Goal: Task Accomplishment & Management: Use online tool/utility

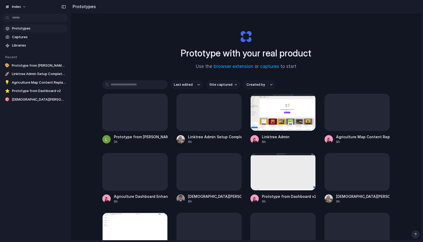
click at [231, 86] on button "Site captured" at bounding box center [223, 84] width 34 height 9
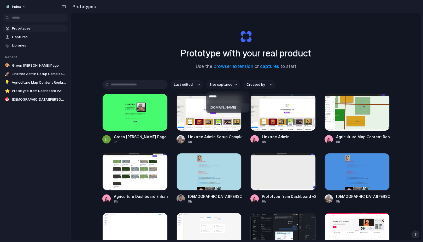
type input "*******"
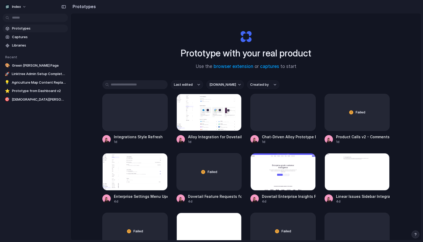
click at [154, 46] on div "Prototype with your real product Use the browser extension or captures to start" at bounding box center [245, 48] width 209 height 56
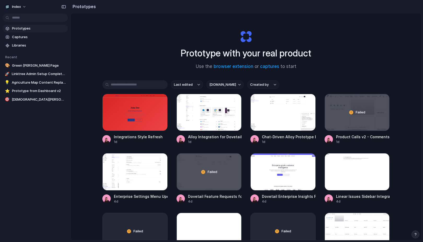
click at [212, 81] on button "dovetail.com" at bounding box center [225, 84] width 38 height 9
type input "*******"
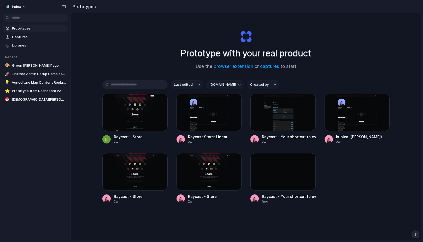
click at [171, 110] on div "Raycast - Store 2w Raycast Store: Linear 2w Raycast - Your shortcut to everythi…" at bounding box center [245, 149] width 287 height 110
click at [266, 117] on div at bounding box center [282, 112] width 65 height 37
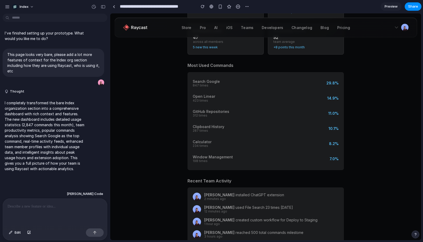
scroll to position [82, 0]
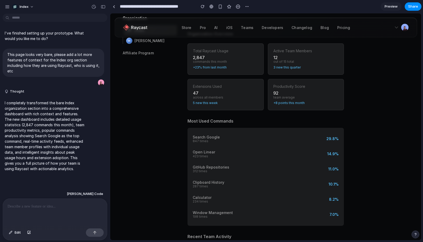
click at [215, 87] on div "Extensions Used" at bounding box center [225, 86] width 65 height 4
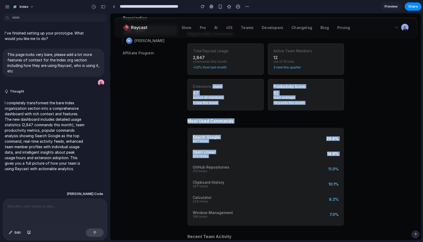
drag, startPoint x: 215, startPoint y: 87, endPoint x: 309, endPoint y: 159, distance: 118.1
click at [309, 159] on div "Open Linear 423 times 14.9%" at bounding box center [266, 154] width 146 height 12
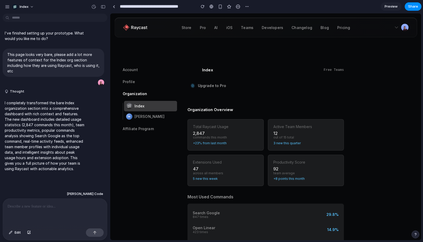
scroll to position [0, 0]
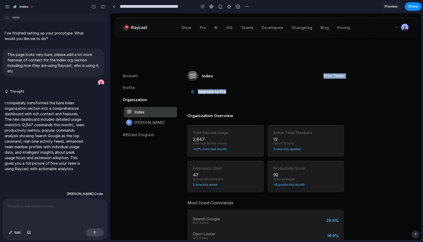
drag, startPoint x: 217, startPoint y: 103, endPoint x: 211, endPoint y: 80, distance: 23.6
click at [211, 80] on div "Index Free Teams" at bounding box center [265, 76] width 156 height 10
drag, startPoint x: 211, startPoint y: 60, endPoint x: 211, endPoint y: 92, distance: 31.6
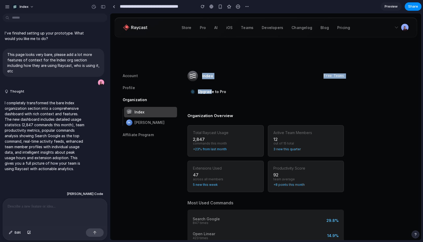
click at [211, 92] on link "Upgrade to Pro" at bounding box center [212, 91] width 28 height 4
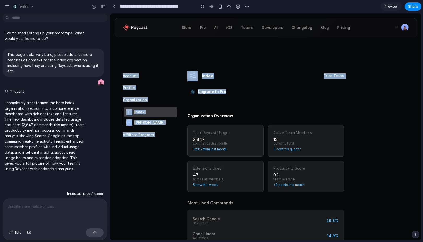
drag, startPoint x: 220, startPoint y: 101, endPoint x: 172, endPoint y: 41, distance: 76.5
drag, startPoint x: 167, startPoint y: 60, endPoint x: 236, endPoint y: 93, distance: 75.8
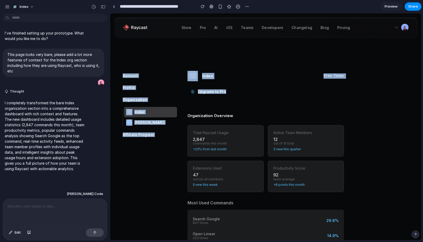
click at [236, 93] on div "Upgrade to Pro" at bounding box center [265, 91] width 156 height 13
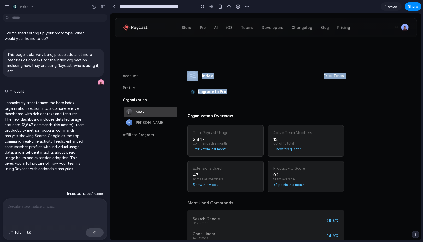
drag, startPoint x: 236, startPoint y: 93, endPoint x: 193, endPoint y: 61, distance: 53.1
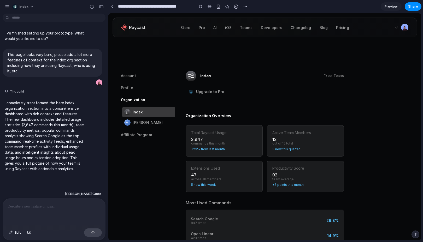
drag, startPoint x: 109, startPoint y: 61, endPoint x: 91, endPoint y: 61, distance: 18.0
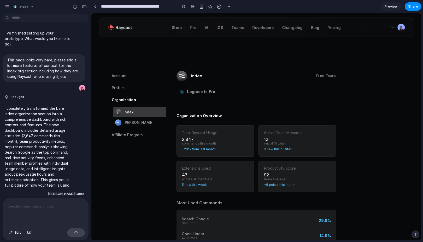
click at [95, 8] on link at bounding box center [95, 7] width 8 height 8
click at [414, 8] on span "Share" at bounding box center [413, 6] width 10 height 5
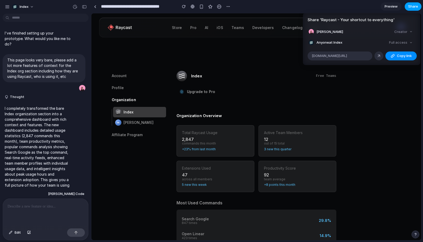
click at [414, 8] on div "Share ' Raycast - Your shortcut to everything ' Simon Kubica Creator Anyone at …" at bounding box center [211, 121] width 423 height 242
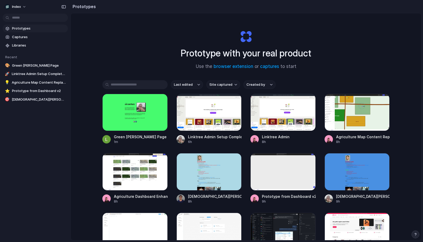
click at [230, 91] on div "Last edited Site captured Created by Green Leo Denham Page 1m Linktree Admin Se…" at bounding box center [245, 190] width 287 height 220
click at [229, 88] on button "Site captured" at bounding box center [223, 84] width 34 height 9
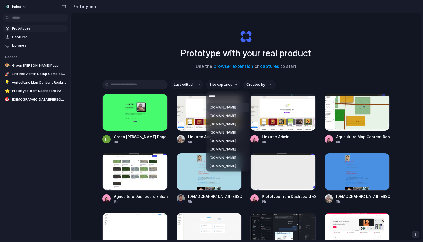
type input "******"
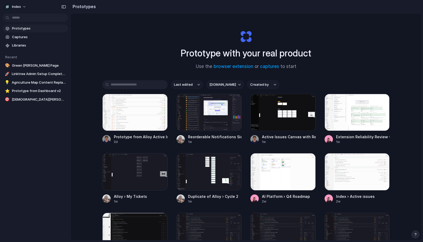
scroll to position [22, 0]
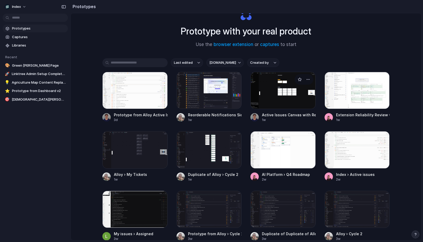
click at [264, 87] on div at bounding box center [282, 90] width 65 height 37
click at [140, 139] on div at bounding box center [134, 149] width 65 height 37
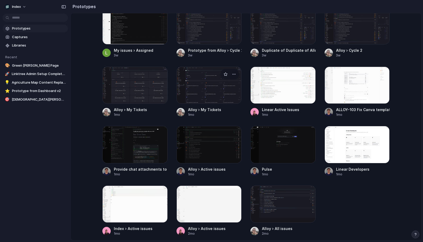
scroll to position [206, 0]
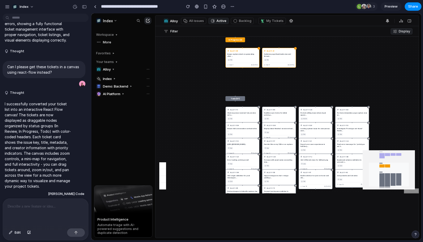
drag, startPoint x: 236, startPoint y: 118, endPoint x: 239, endPoint y: 100, distance: 17.9
click at [239, 100] on div "In Review (5) 🔍 ALLOY-51 Prompt to PRD #2878 12d User 0 Aug 4 🔍 ALLOY-4 Fix rou…" at bounding box center [286, 115] width 263 height 157
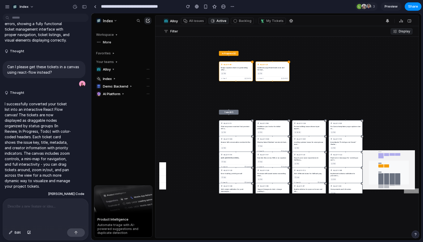
drag, startPoint x: 213, startPoint y: 94, endPoint x: 193, endPoint y: 86, distance: 20.9
click at [193, 86] on div "In Review (5) 🔍 ALLOY-51 Prompt to PRD #2878 12d User 0 Aug 4 🔍 ALLOY-4 Fix rou…" at bounding box center [286, 115] width 263 height 157
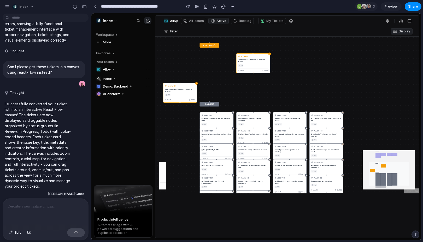
drag, startPoint x: 215, startPoint y: 67, endPoint x: 179, endPoint y: 97, distance: 47.5
click at [179, 97] on div "🔥 ALLOY-63 Image capture stuck on generating after ... 13d User 3 Aug 4" at bounding box center [180, 93] width 34 height 20
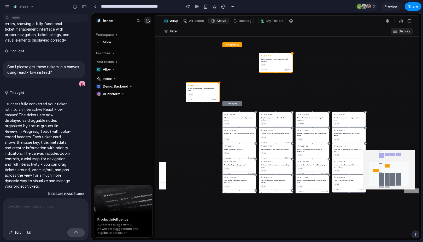
drag, startPoint x: 233, startPoint y: 91, endPoint x: 287, endPoint y: 90, distance: 54.5
click at [287, 90] on div "In Review (5) 🔍 ALLOY-51 Prompt to PRD #2878 12d User 0 Aug 4 🔍 ALLOY-4 Fix rou…" at bounding box center [286, 115] width 263 height 157
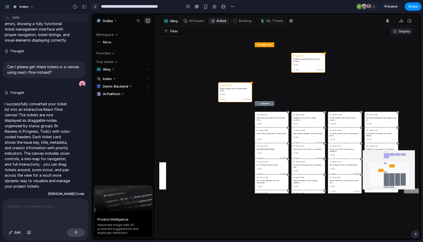
click at [94, 5] on div at bounding box center [95, 6] width 2 height 3
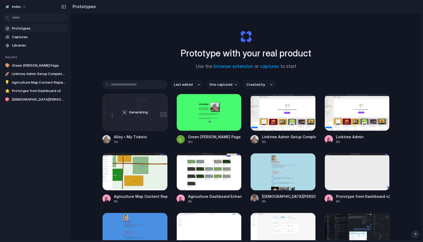
click at [212, 83] on span "Site captured" at bounding box center [220, 84] width 23 height 5
type input "*****"
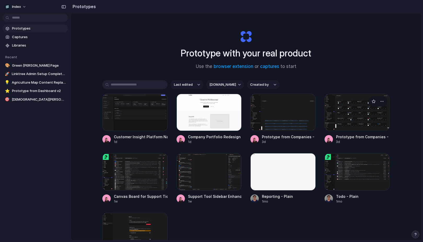
click at [342, 114] on div at bounding box center [356, 112] width 65 height 37
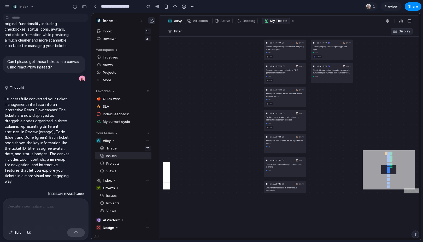
drag, startPoint x: 231, startPoint y: 76, endPoint x: 206, endPoint y: 92, distance: 29.0
click at [206, 92] on div "ALLOY-51 Aug 4 Prompt to PRD in review #2878 14d ALLOY-4 Jul 29 Fix routing iss…" at bounding box center [288, 115] width 259 height 157
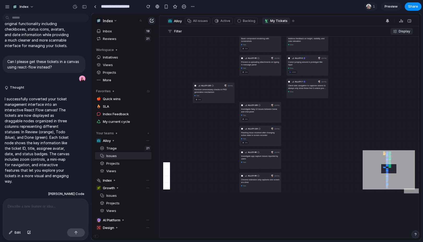
drag, startPoint x: 260, startPoint y: 88, endPoint x: 213, endPoint y: 92, distance: 47.6
click at [213, 92] on h3 "Remove unnecessary checks in PRD generation mechanism" at bounding box center [213, 90] width 38 height 5
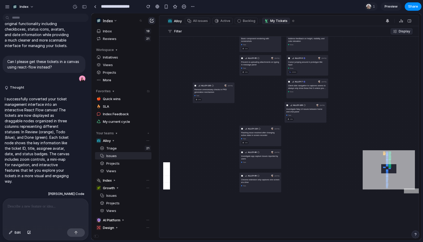
drag, startPoint x: 272, startPoint y: 115, endPoint x: 301, endPoint y: 115, distance: 28.4
click at [301, 115] on div "todo" at bounding box center [305, 115] width 38 height 2
click at [17, 233] on span "Edit" at bounding box center [18, 232] width 6 height 5
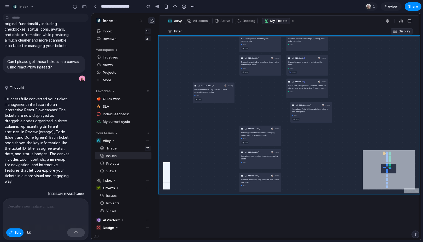
click at [194, 191] on div at bounding box center [256, 127] width 329 height 226
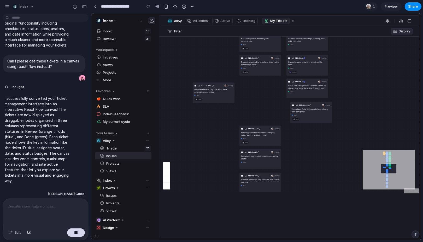
scroll to position [477, 0]
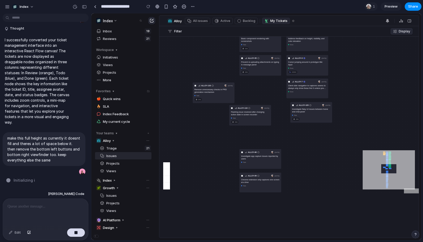
drag, startPoint x: 274, startPoint y: 126, endPoint x: 263, endPoint y: 105, distance: 23.7
click at [263, 105] on div "ALLOY-118 Aug 7 Flashing issue resolved after changing active state in screen r…" at bounding box center [250, 115] width 42 height 20
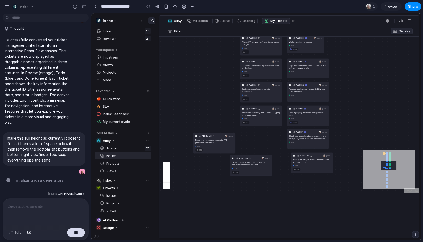
drag, startPoint x: 266, startPoint y: 95, endPoint x: 267, endPoint y: 146, distance: 50.6
click at [267, 146] on div "ALLOY-51 Aug 4 Prompt to PRD in review #2878 14d ALLOY-4 Jul 29 Fix routing iss…" at bounding box center [288, 115] width 259 height 157
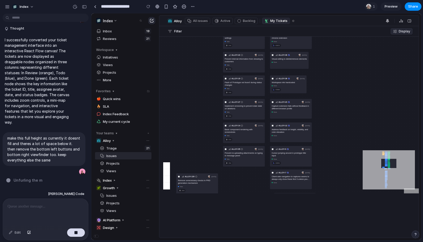
drag, startPoint x: 227, startPoint y: 73, endPoint x: 216, endPoint y: 116, distance: 44.3
click at [212, 115] on div "ALLOY-51 Aug 4 Prompt to PRD in review #2878 14d ALLOY-4 Jul 29 Fix routing iss…" at bounding box center [288, 115] width 259 height 157
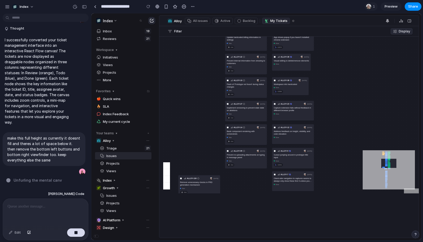
click at [250, 102] on div "ALLOY-27 Aug 2" at bounding box center [246, 103] width 38 height 3
drag, startPoint x: 246, startPoint y: 109, endPoint x: 197, endPoint y: 79, distance: 57.0
click at [220, 104] on h3 "Implement versioning to prevent stale state on deletions" at bounding box center [239, 106] width 38 height 5
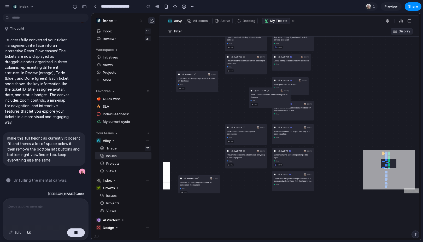
drag, startPoint x: 244, startPoint y: 80, endPoint x: 331, endPoint y: 69, distance: 87.8
click at [289, 89] on div "ALLOY-19 Aug 1" at bounding box center [269, 90] width 38 height 3
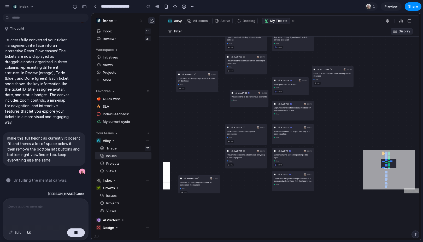
drag, startPoint x: 293, startPoint y: 58, endPoint x: 243, endPoint y: 98, distance: 64.4
click at [243, 98] on div "ALLOY-38 Aug 4 Visual editing to delete/remove elements done" at bounding box center [249, 98] width 39 height 17
drag, startPoint x: 263, startPoint y: 69, endPoint x: 273, endPoint y: 91, distance: 23.9
click at [265, 73] on div "14d" at bounding box center [246, 71] width 38 height 4
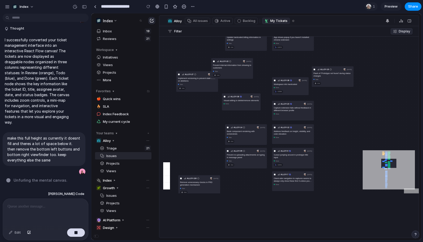
drag, startPoint x: 258, startPoint y: 88, endPoint x: 211, endPoint y: 55, distance: 57.5
click at [213, 70] on div "todo" at bounding box center [232, 71] width 38 height 2
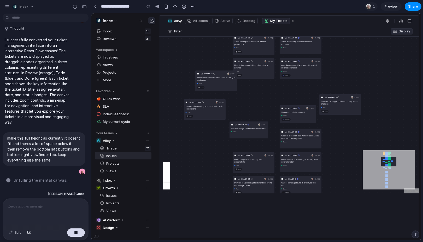
drag, startPoint x: 243, startPoint y: 68, endPoint x: 251, endPoint y: 95, distance: 28.4
click at [251, 96] on div "ALLOY-51 Aug 4 Prompt to PRD in review #2878 14d ALLOY-4 Jul 29 Fix routing iss…" at bounding box center [288, 115] width 259 height 157
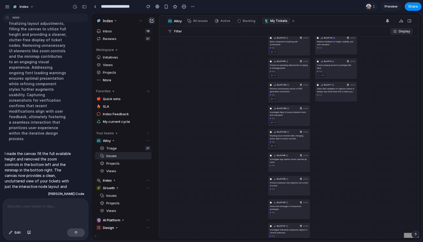
scroll to position [0, 0]
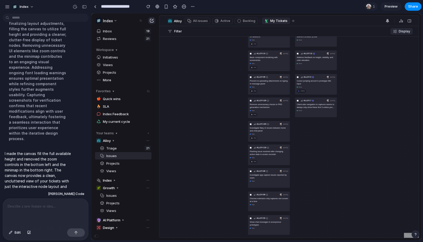
drag, startPoint x: 238, startPoint y: 105, endPoint x: 204, endPoint y: 133, distance: 44.8
click at [204, 133] on div "ALLOY-51 Aug 4 Prompt to PRD in review #2878 14d ALLOY-4 Jul 29 Fix routing iss…" at bounding box center [288, 137] width 259 height 201
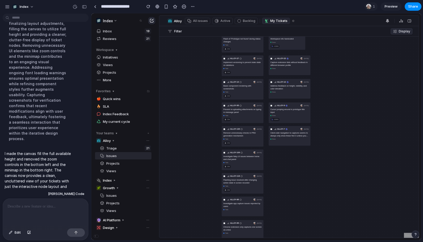
drag, startPoint x: 213, startPoint y: 67, endPoint x: 190, endPoint y: 99, distance: 39.6
click at [190, 99] on div "ALLOY-51 Aug 4 Prompt to PRD in review #2878 14d ALLOY-4 Jul 29 Fix routing iss…" at bounding box center [288, 137] width 259 height 201
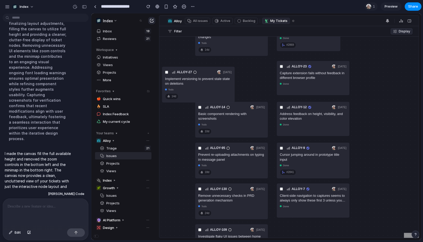
drag, startPoint x: 231, startPoint y: 86, endPoint x: 180, endPoint y: 92, distance: 52.0
click at [180, 92] on div "ALLOY-27 Aug 2 Implement versioning to prevent stale state on deletions todo 14d" at bounding box center [198, 84] width 73 height 35
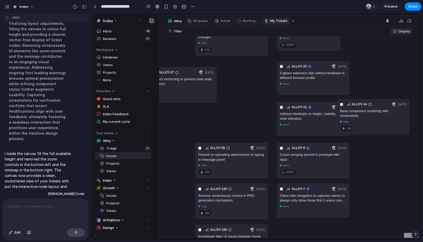
drag, startPoint x: 218, startPoint y: 117, endPoint x: 379, endPoint y: 99, distance: 161.9
click at [379, 108] on h3 "Basic component rendering with screenshots" at bounding box center [373, 112] width 67 height 9
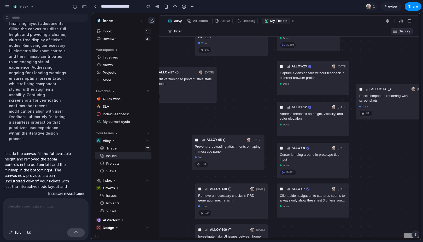
drag, startPoint x: 245, startPoint y: 159, endPoint x: 229, endPoint y: 134, distance: 30.1
click at [229, 144] on h3 "Prevent re-uploading attachments on typing in message panel" at bounding box center [228, 148] width 67 height 9
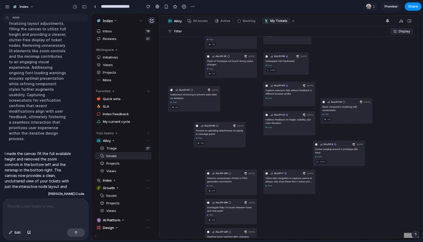
drag, startPoint x: 301, startPoint y: 160, endPoint x: 339, endPoint y: 161, distance: 38.4
click at [339, 161] on div "#2841" at bounding box center [339, 161] width 48 height 4
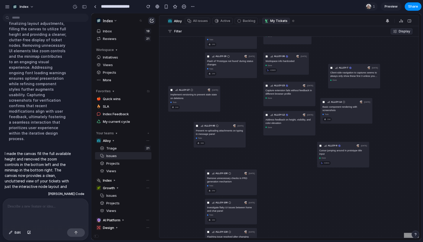
drag, startPoint x: 320, startPoint y: 154, endPoint x: 360, endPoint y: 72, distance: 91.8
click at [360, 72] on h3 "Client-side navigation to captures seems to always only show these first 3 unle…" at bounding box center [354, 74] width 48 height 7
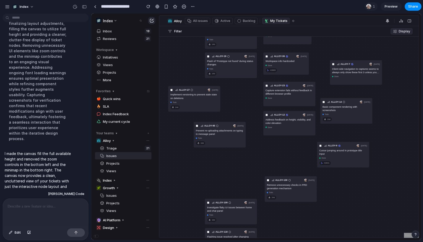
drag, startPoint x: 237, startPoint y: 173, endPoint x: 318, endPoint y: 187, distance: 81.4
click at [314, 182] on div "ALLOY-130 Aug 8" at bounding box center [291, 179] width 48 height 3
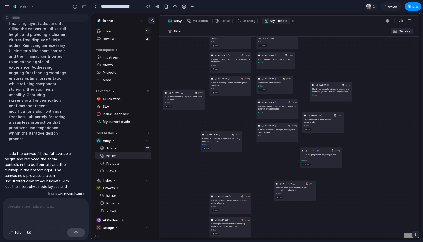
drag, startPoint x: 213, startPoint y: 106, endPoint x: 202, endPoint y: 116, distance: 14.6
click at [202, 110] on div "ALLOY-27 Aug 2 Implement versioning to prevent stale state on deletions todo 14d" at bounding box center [184, 99] width 42 height 20
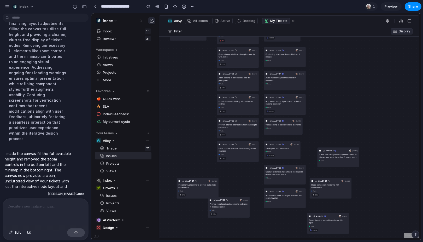
drag, startPoint x: 228, startPoint y: 103, endPoint x: 235, endPoint y: 169, distance: 66.1
click at [235, 169] on div "ALLOY-51 Aug 4 Prompt to PRD in review #2878 14d ALLOY-4 Jul 29 Fix routing iss…" at bounding box center [288, 137] width 259 height 201
drag, startPoint x: 235, startPoint y: 95, endPoint x: 196, endPoint y: 103, distance: 39.6
click at [217, 103] on div "ALLOY-37 Aug 3 Update hardcoded billing information in settings todo 14d" at bounding box center [238, 104] width 42 height 20
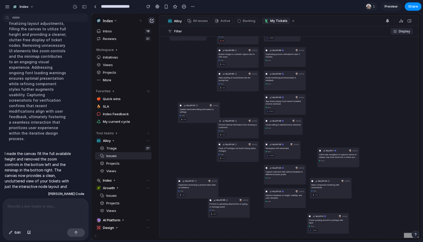
drag, startPoint x: 241, startPoint y: 67, endPoint x: 203, endPoint y: 67, distance: 38.4
click at [217, 67] on div "ALLOY-85 Aug 5 Broken images in LinkedIn capture due to URL issue todo 15d" at bounding box center [238, 57] width 42 height 20
drag, startPoint x: 236, startPoint y: 100, endPoint x: 236, endPoint y: 161, distance: 61.6
click at [236, 161] on div "ALLOY-51 Aug 4 Prompt to PRD in review #2878 14d ALLOY-4 Jul 29 Fix routing iss…" at bounding box center [288, 137] width 259 height 201
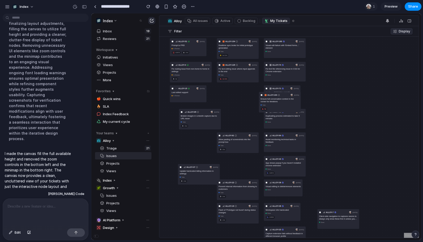
drag, startPoint x: 236, startPoint y: 99, endPoint x: 357, endPoint y: 117, distance: 122.5
click at [299, 106] on div "todo" at bounding box center [279, 105] width 38 height 2
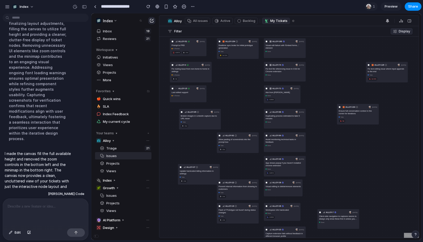
drag, startPoint x: 232, startPoint y: 71, endPoint x: 382, endPoint y: 71, distance: 150.0
click at [382, 71] on h3 "Fix text editing issue where input appends to the end" at bounding box center [386, 69] width 38 height 5
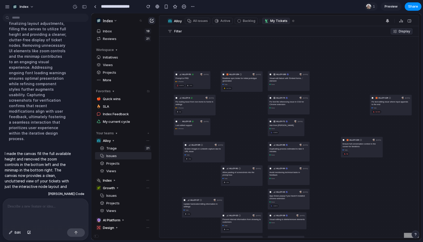
drag, startPoint x: 247, startPoint y: 76, endPoint x: 253, endPoint y: 113, distance: 38.1
click at [253, 113] on div "ALLOY-51 Aug 4 Prompt to PRD in review #2878 14d ALLOY-4 Jul 29 Fix routing iss…" at bounding box center [288, 137] width 259 height 201
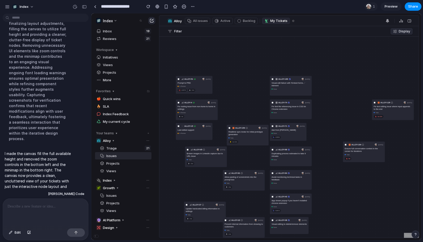
drag, startPoint x: 236, startPoint y: 80, endPoint x: 240, endPoint y: 129, distance: 49.5
click at [91, 13] on html "Index Inbox 19 Reviews 21 Workspace Initiatives Views Projects More Favorites 🍎…" at bounding box center [256, 126] width 330 height 226
drag, startPoint x: 217, startPoint y: 56, endPoint x: 252, endPoint y: 49, distance: 35.8
click at [252, 49] on div "ALLOY-51 Aug 4 Prompt to PRD in review #2878 14d ALLOY-4 Jul 29 Fix routing iss…" at bounding box center [288, 137] width 259 height 201
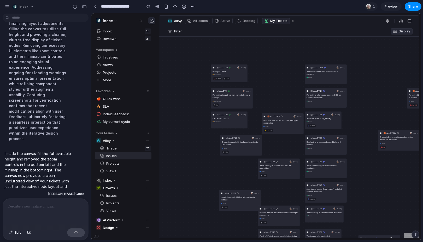
drag, startPoint x: 202, startPoint y: 128, endPoint x: 202, endPoint y: 115, distance: 12.8
click at [202, 115] on div "ALLOY-51 Aug 4 Prompt to PRD in review #2878 14d ALLOY-4 Jul 29 Fix routing iss…" at bounding box center [288, 137] width 259 height 201
drag, startPoint x: 208, startPoint y: 111, endPoint x: 202, endPoint y: 139, distance: 28.4
click at [202, 139] on div "ALLOY-51 Aug 4 Prompt to PRD in review #2878 14d ALLOY-4 Jul 29 Fix routing iss…" at bounding box center [288, 137] width 259 height 201
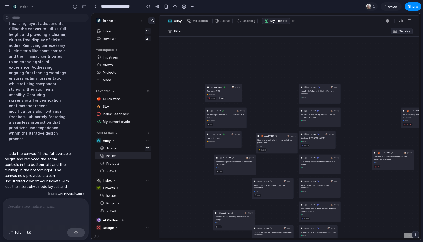
drag, startPoint x: 222, startPoint y: 98, endPoint x: 226, endPoint y: 72, distance: 25.6
click at [224, 97] on span "14d" at bounding box center [222, 98] width 3 height 2
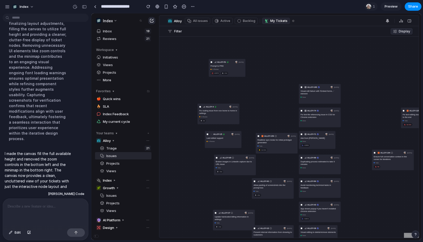
drag, startPoint x: 229, startPoint y: 112, endPoint x: 221, endPoint y: 107, distance: 9.1
click at [221, 107] on div "ALLOY-4 Jul 29 Fix routing issue from non-home to home in settings in review 9d" at bounding box center [218, 114] width 42 height 20
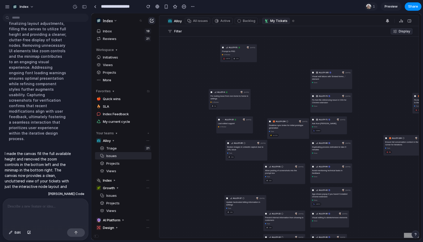
drag, startPoint x: 251, startPoint y: 108, endPoint x: 263, endPoint y: 93, distance: 19.6
click at [263, 93] on div "ALLOY-51 Aug 4 Prompt to PRD in review #2878 14d ALLOY-4 Jul 29 Fix routing iss…" at bounding box center [288, 137] width 259 height 201
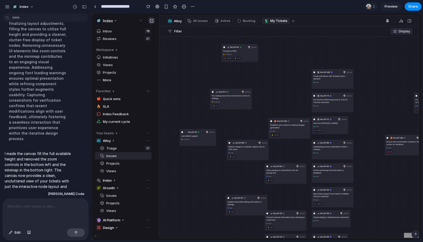
drag, startPoint x: 235, startPoint y: 122, endPoint x: 196, endPoint y: 135, distance: 40.7
click at [196, 135] on h3 "Last edited support" at bounding box center [197, 135] width 33 height 3
drag, startPoint x: 205, startPoint y: 119, endPoint x: 208, endPoint y: 89, distance: 29.4
click at [208, 89] on div "ALLOY-51 Aug 4 Prompt to PRD in review #2878 14d ALLOY-4 Jul 29 Fix routing iss…" at bounding box center [288, 137] width 259 height 201
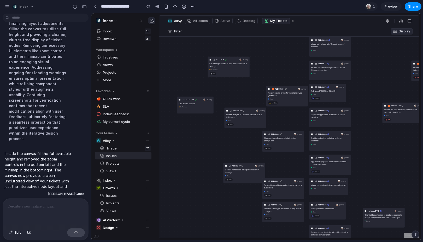
drag, startPoint x: 218, startPoint y: 139, endPoint x: 185, endPoint y: 125, distance: 35.0
click at [185, 125] on div "ALLOY-51 Aug 4 Prompt to PRD in review #2878 14d ALLOY-4 Jul 29 Fix routing iss…" at bounding box center [288, 137] width 259 height 201
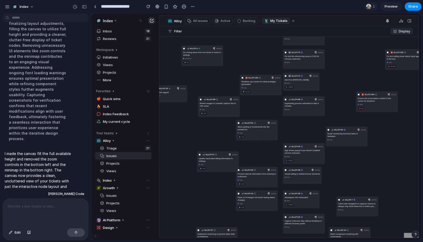
drag, startPoint x: 295, startPoint y: 135, endPoint x: 378, endPoint y: 154, distance: 85.1
click at [366, 144] on div at bounding box center [346, 143] width 38 height 3
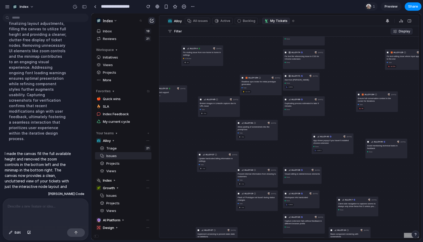
drag, startPoint x: 293, startPoint y: 156, endPoint x: 322, endPoint y: 146, distance: 31.1
click at [322, 146] on div "done" at bounding box center [332, 146] width 38 height 2
drag, startPoint x: 253, startPoint y: 131, endPoint x: 263, endPoint y: 153, distance: 23.7
click at [263, 134] on div "todo" at bounding box center [256, 133] width 38 height 2
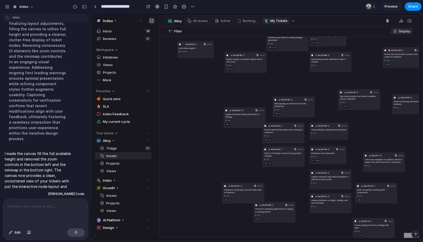
drag, startPoint x: 208, startPoint y: 190, endPoint x: 234, endPoint y: 146, distance: 51.7
click at [234, 146] on div "ALLOY-51 Aug 4 Prompt to PRD in review #2878 14d ALLOY-4 Jul 29 Fix routing iss…" at bounding box center [288, 137] width 259 height 201
drag, startPoint x: 198, startPoint y: 67, endPoint x: 165, endPoint y: 134, distance: 74.3
click at [165, 134] on div "ALLOY-51 Aug 4 Prompt to PRD in review #2878 14d ALLOY-4 Jul 29 Fix routing iss…" at bounding box center [288, 137] width 259 height 201
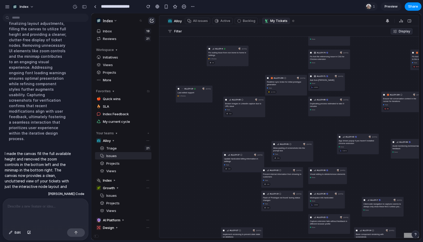
drag, startPoint x: 172, startPoint y: 132, endPoint x: 202, endPoint y: 110, distance: 37.9
click at [202, 110] on div "ALLOY-51 Aug 4 Prompt to PRD in review #2878 14d ALLOY-4 Jul 29 Fix routing iss…" at bounding box center [288, 137] width 259 height 201
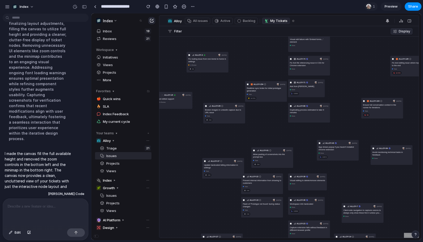
drag, startPoint x: 185, startPoint y: 106, endPoint x: 170, endPoint y: 112, distance: 16.5
click at [170, 112] on div "ALLOY-51 Aug 4 Prompt to PRD in review #2878 14d ALLOY-4 Jul 29 Fix routing iss…" at bounding box center [288, 137] width 259 height 201
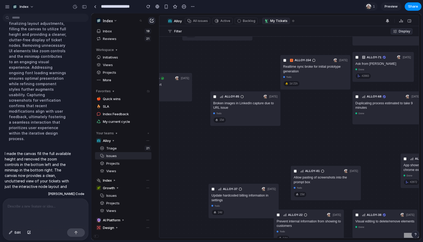
drag, startPoint x: 210, startPoint y: 124, endPoint x: 198, endPoint y: 127, distance: 12.2
click at [210, 125] on div "ALLOY-85 Aug 5 Broken images in LinkedIn capture due to URL issue todo 15d" at bounding box center [245, 108] width 70 height 34
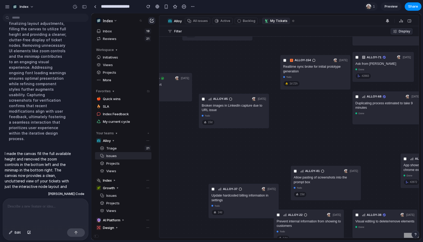
drag, startPoint x: 198, startPoint y: 139, endPoint x: 204, endPoint y: 153, distance: 15.3
click at [204, 153] on div "ALLOY-51 Aug 4 Prompt to PRD in review #2878 14d ALLOY-4 Jul 29 Fix routing iss…" at bounding box center [288, 137] width 259 height 201
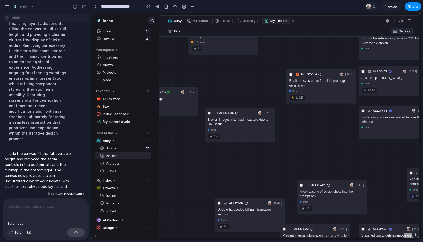
click at [19, 230] on span "Edit" at bounding box center [18, 232] width 6 height 5
click at [219, 123] on div at bounding box center [256, 127] width 329 height 226
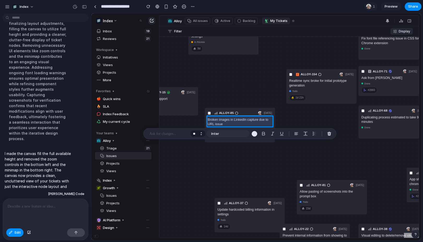
click at [202, 132] on button "Increment" at bounding box center [200, 132] width 5 height 3
type input "**"
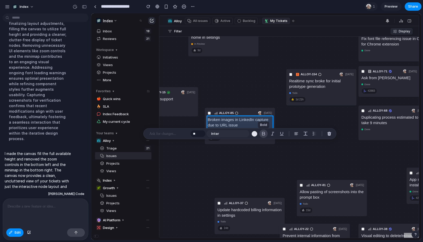
click at [265, 134] on div "button" at bounding box center [263, 133] width 5 height 5
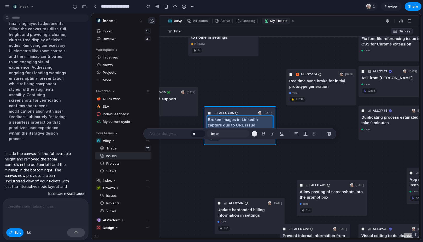
click at [240, 110] on div at bounding box center [256, 127] width 329 height 226
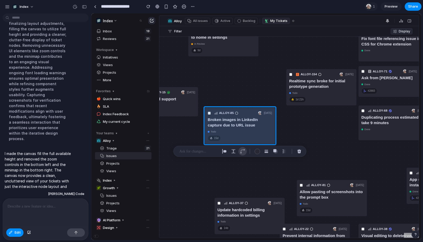
click at [243, 151] on div "button" at bounding box center [242, 151] width 5 height 5
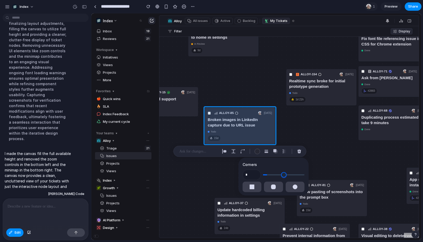
type input "*"
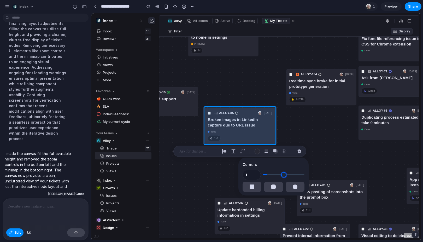
type input "*"
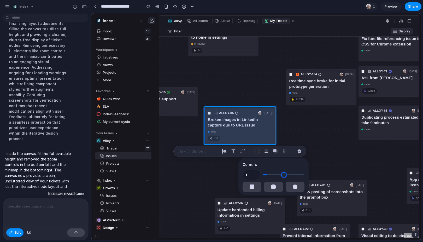
type input "**"
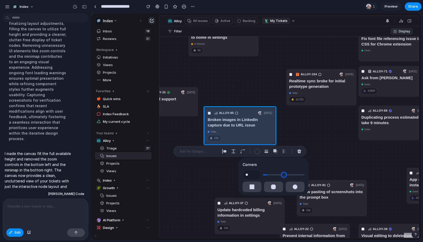
type input "**"
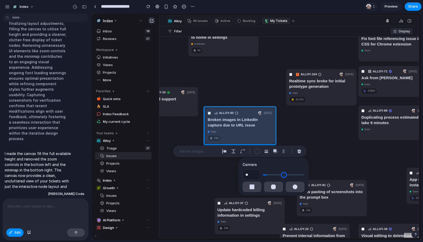
type input "**"
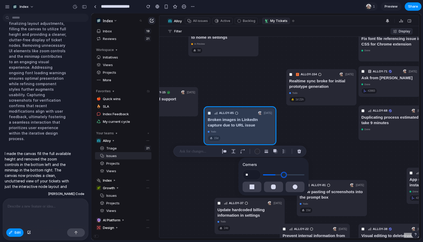
type input "**"
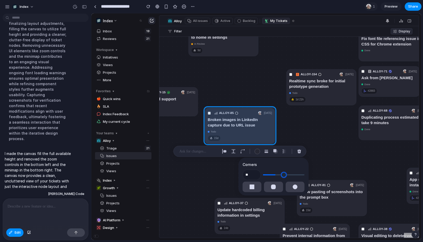
type input "**"
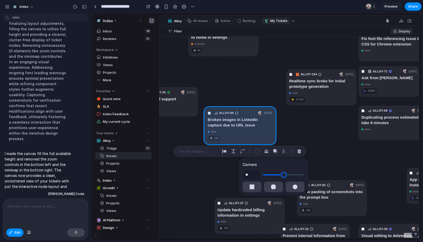
type input "**"
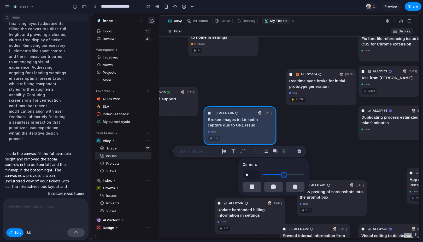
type input "**"
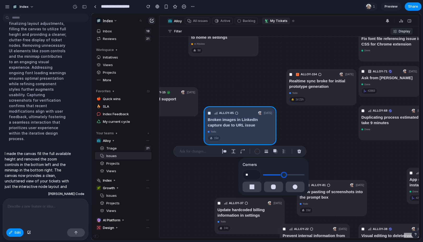
type input "**"
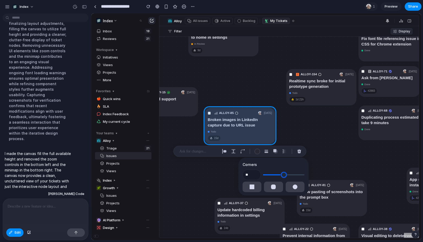
type input "**"
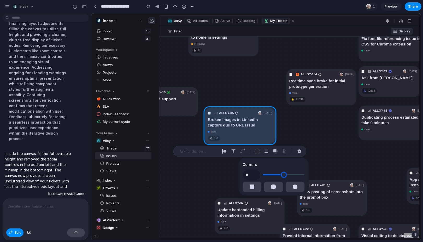
type input "**"
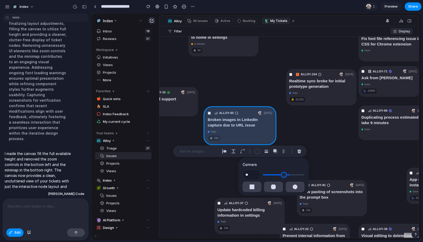
type input "**"
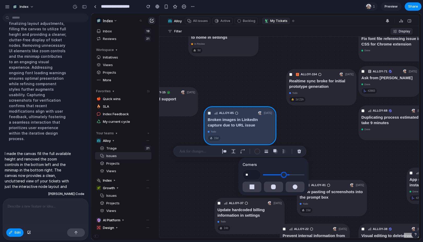
type input "**"
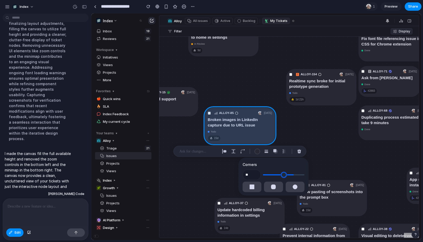
type input "**"
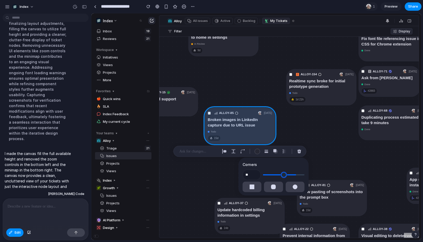
type input "**"
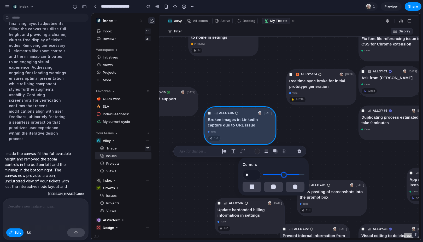
type input "**"
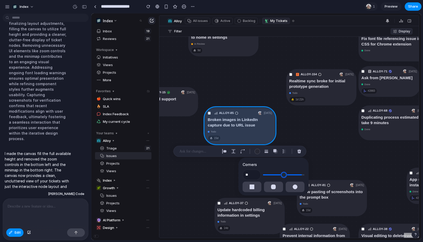
type input "**"
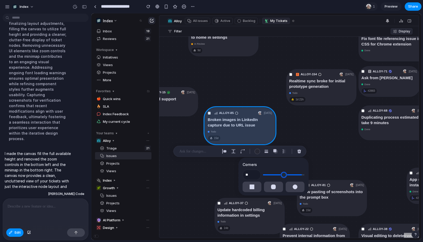
type input "**"
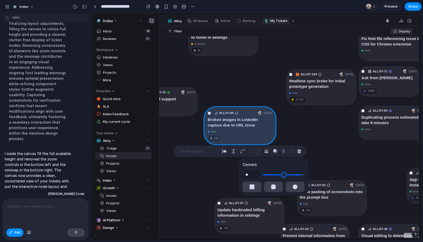
type input "**"
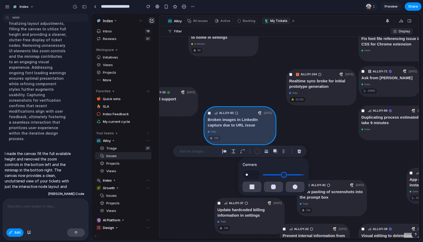
type input "**"
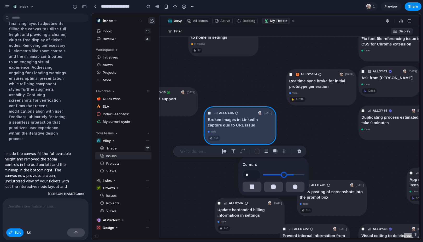
type input "**"
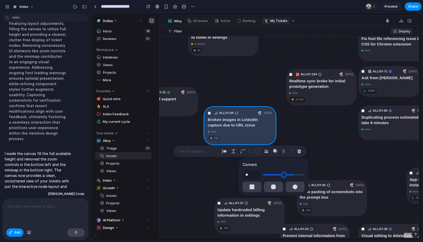
type input "**"
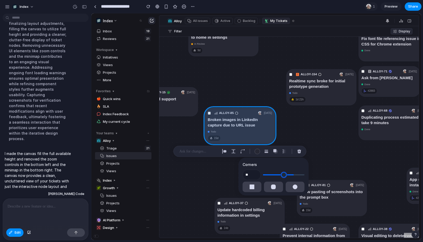
type input "**"
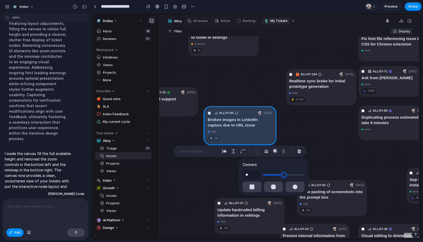
type input "**"
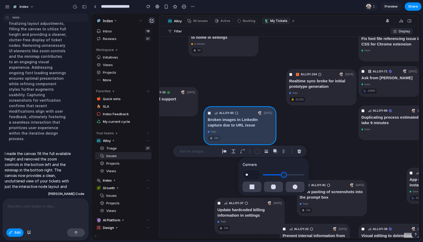
type input "**"
drag, startPoint x: 267, startPoint y: 174, endPoint x: 280, endPoint y: 175, distance: 13.3
type input "**"
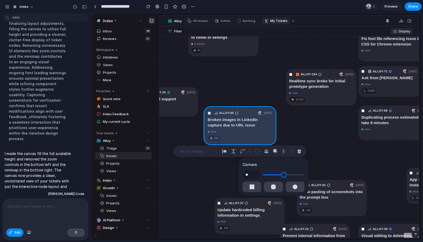
click at [280, 175] on input "range" at bounding box center [283, 174] width 41 height 5
click at [267, 153] on div "button" at bounding box center [266, 151] width 5 height 5
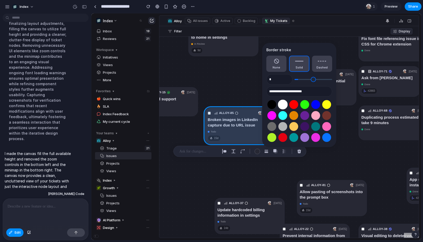
click at [281, 103] on button "Select color oklch(1 0 0)" at bounding box center [283, 104] width 10 height 10
type input "**********"
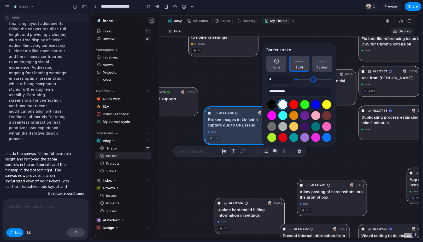
type input "*"
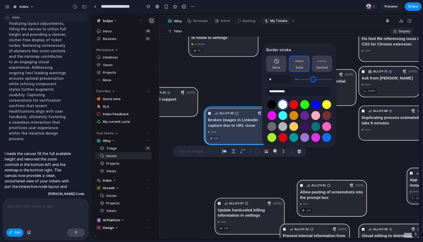
type input "*"
drag, startPoint x: 301, startPoint y: 80, endPoint x: 304, endPoint y: 80, distance: 2.9
type input "*"
click at [304, 80] on input "range" at bounding box center [313, 79] width 38 height 5
click at [316, 65] on button "Dashed" at bounding box center [322, 64] width 20 height 16
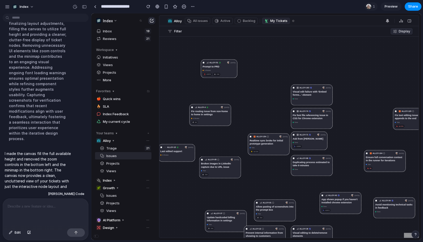
drag, startPoint x: 294, startPoint y: 122, endPoint x: 256, endPoint y: 164, distance: 55.8
click at [256, 164] on div "ALLOY-51 Aug 4 Prompt to PRD in review #2878 14d ALLOY-4 Jul 29 Fix routing iss…" at bounding box center [288, 137] width 259 height 201
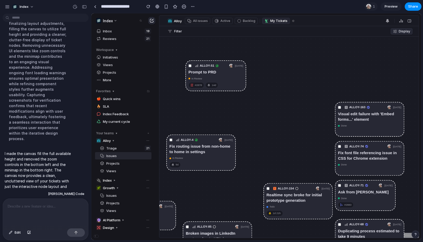
drag, startPoint x: 269, startPoint y: 104, endPoint x: 301, endPoint y: 136, distance: 44.8
click at [301, 136] on div "ALLOY-51 Aug 4 Prompt to PRD in review #2878 14d ALLOY-4 Jul 29 Fix routing iss…" at bounding box center [288, 137] width 259 height 201
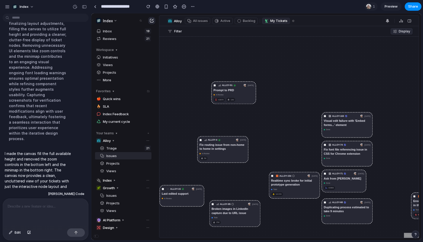
drag, startPoint x: 273, startPoint y: 140, endPoint x: 288, endPoint y: 121, distance: 24.0
click at [288, 121] on div "ALLOY-51 Aug 4 Prompt to PRD in review #2878 14d ALLOY-4 Jul 29 Fix routing iss…" at bounding box center [288, 137] width 259 height 201
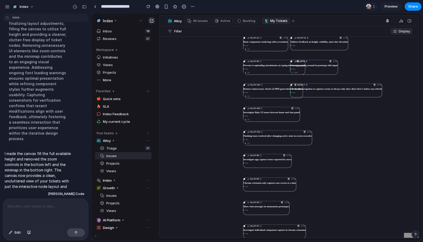
drag, startPoint x: 240, startPoint y: 35, endPoint x: 205, endPoint y: 67, distance: 47.5
click at [205, 67] on div "Alloy All issues Active Backlog My Tickets Filter Display ALLOY-51 Aug 4 Prompt…" at bounding box center [288, 127] width 259 height 222
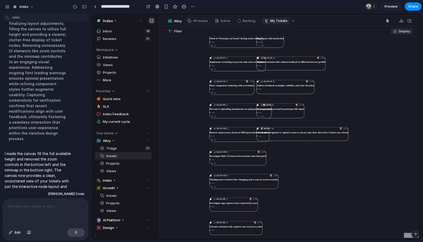
drag, startPoint x: 218, startPoint y: 64, endPoint x: 185, endPoint y: 107, distance: 54.3
click at [185, 107] on div "ALLOY-51 Aug 4 Prompt to PRD in review #2878 14d ALLOY-4 Jul 29 Fix routing iss…" at bounding box center [288, 137] width 259 height 201
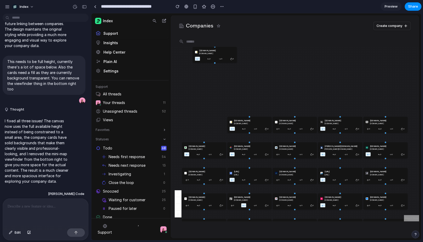
drag, startPoint x: 194, startPoint y: 79, endPoint x: 204, endPoint y: 46, distance: 34.2
click at [204, 46] on div "Companies Create company [DOMAIN_NAME] [DOMAIN_NAME] 1 0 0 0 [DOMAIN_NAME] [DOM…" at bounding box center [295, 133] width 248 height 222
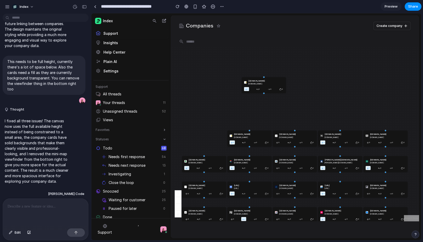
drag, startPoint x: 213, startPoint y: 55, endPoint x: 260, endPoint y: 89, distance: 58.3
click at [260, 89] on div "1 0 0 0" at bounding box center [264, 89] width 40 height 4
drag, startPoint x: 256, startPoint y: 142, endPoint x: 311, endPoint y: 105, distance: 66.1
click at [303, 110] on div "0" at bounding box center [299, 112] width 5 height 4
drag, startPoint x: 293, startPoint y: 135, endPoint x: 216, endPoint y: 131, distance: 76.8
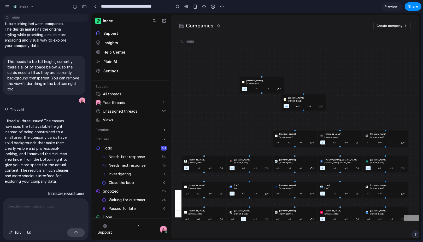
click at [279, 133] on div "[DOMAIN_NAME]" at bounding box center [296, 134] width 35 height 3
drag, startPoint x: 296, startPoint y: 105, endPoint x: 316, endPoint y: 106, distance: 19.8
click at [310, 106] on icon at bounding box center [309, 106] width 3 height 3
drag, startPoint x: 284, startPoint y: 160, endPoint x: 268, endPoint y: 132, distance: 32.4
click at [279, 156] on div "[DOMAIN_NAME]" at bounding box center [296, 157] width 35 height 3
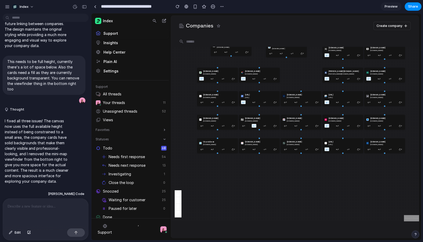
drag, startPoint x: 266, startPoint y: 177, endPoint x: 274, endPoint y: 89, distance: 88.8
click at [274, 89] on div "1gullybet.cc 1gullybet.cc 1 0 0 0 2gullybet.cc 2gullybet.cc 2 0 0 0 aasdfsdf.co…" at bounding box center [295, 134] width 248 height 174
drag, startPoint x: 254, startPoint y: 148, endPoint x: 279, endPoint y: 175, distance: 36.7
click at [267, 166] on div "0" at bounding box center [264, 164] width 5 height 4
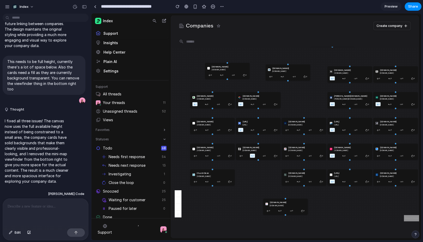
drag, startPoint x: 304, startPoint y: 79, endPoint x: 302, endPoint y: 105, distance: 26.2
click at [302, 105] on div "1gullybet.cc 1gullybet.cc 1 0 0 0 2gullybet.cc 2gullybet.cc 2 0 0 0 aasdfsdf.co…" at bounding box center [295, 134] width 248 height 174
drag, startPoint x: 294, startPoint y: 122, endPoint x: 299, endPoint y: 93, distance: 29.9
click at [299, 93] on div "avetta.com" at bounding box center [314, 94] width 36 height 3
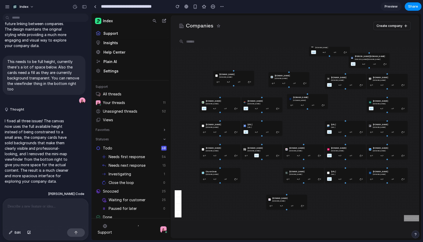
drag, startPoint x: 346, startPoint y: 96, endPoint x: 373, endPoint y: 53, distance: 50.5
click at [373, 55] on div "allen.in" at bounding box center [371, 56] width 33 height 3
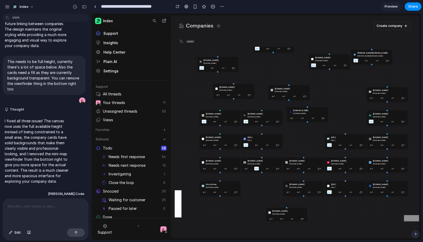
drag, startPoint x: 350, startPoint y: 93, endPoint x: 219, endPoint y: 62, distance: 134.5
click at [219, 62] on div "acmomento.com" at bounding box center [219, 63] width 33 height 3
drag, startPoint x: 227, startPoint y: 120, endPoint x: 206, endPoint y: 116, distance: 21.4
click at [223, 119] on div "0" at bounding box center [225, 121] width 5 height 4
drag, startPoint x: 217, startPoint y: 143, endPoint x: 199, endPoint y: 142, distance: 17.5
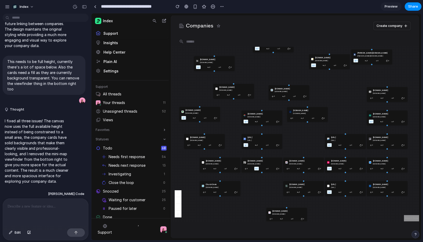
click at [199, 143] on div "0" at bounding box center [198, 145] width 5 height 4
drag, startPoint x: 262, startPoint y: 145, endPoint x: 276, endPoint y: 145, distance: 13.6
click at [276, 145] on div "1 0 0 0" at bounding box center [261, 145] width 37 height 4
drag, startPoint x: 261, startPoint y: 168, endPoint x: 340, endPoint y: 89, distance: 111.2
click at [340, 89] on div "0 1 0 0" at bounding box center [342, 89] width 37 height 4
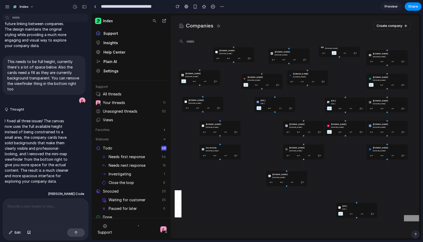
drag, startPoint x: 345, startPoint y: 193, endPoint x: 356, endPoint y: 215, distance: 24.7
click at [357, 215] on div "1 0 0 0" at bounding box center [356, 214] width 37 height 4
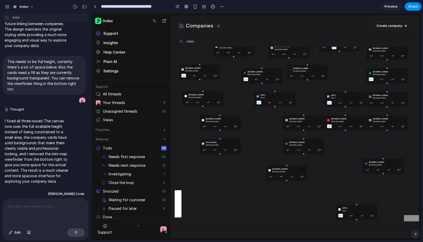
drag, startPoint x: 380, startPoint y: 147, endPoint x: 374, endPoint y: 175, distance: 28.2
click at [374, 173] on div "cubyl.com cubyl.com 0 0 0 0" at bounding box center [383, 165] width 41 height 15
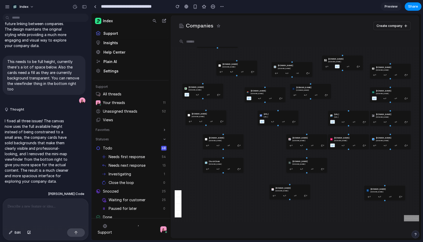
drag, startPoint x: 385, startPoint y: 130, endPoint x: 389, endPoint y: 151, distance: 21.1
click at [389, 151] on div "1gullybet.cc 1gullybet.cc 1 0 0 0 2gullybet.cc 2gullybet.cc 2 0 0 0 aasdfsdf.co…" at bounding box center [295, 134] width 248 height 174
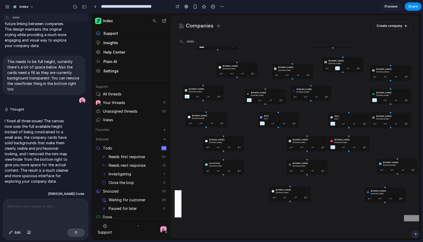
drag, startPoint x: 393, startPoint y: 140, endPoint x: 399, endPoint y: 164, distance: 24.7
click at [399, 164] on div "chrome-stats.com chrome-stats.com" at bounding box center [399, 163] width 33 height 5
drag, startPoint x: 382, startPoint y: 123, endPoint x: 391, endPoint y: 137, distance: 16.7
click at [391, 137] on div "0 0 0 0" at bounding box center [398, 136] width 37 height 4
click at [350, 120] on div "berri.ai berri.ai 1 0 0 0" at bounding box center [348, 119] width 41 height 15
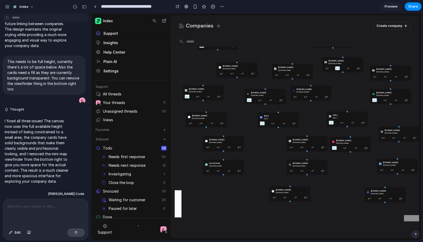
drag, startPoint x: 347, startPoint y: 145, endPoint x: 355, endPoint y: 147, distance: 7.5
click at [355, 147] on div "cherry.vc cherry.vc 1 0 0 0" at bounding box center [350, 144] width 41 height 15
drag, startPoint x: 304, startPoint y: 143, endPoint x: 283, endPoint y: 143, distance: 20.4
click at [283, 143] on div "celerityenterprises.com" at bounding box center [290, 142] width 33 height 3
click at [266, 163] on div "1gullybet.cc 1gullybet.cc 1 0 0 0 2gullybet.cc 2gullybet.cc 2 0 0 0 aasdfsdf.co…" at bounding box center [295, 134] width 248 height 174
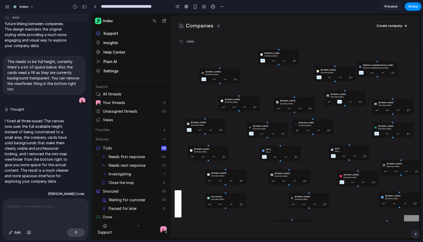
drag, startPoint x: 257, startPoint y: 140, endPoint x: 261, endPoint y: 184, distance: 44.0
click at [261, 184] on div "1gullybet.cc 1gullybet.cc 1 0 0 0 2gullybet.cc 2gullybet.cc 2 0 0 0 aasdfsdf.co…" at bounding box center [295, 134] width 248 height 174
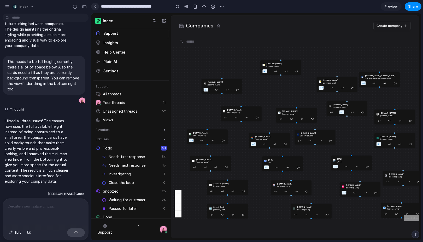
click at [95, 8] on link at bounding box center [95, 7] width 8 height 8
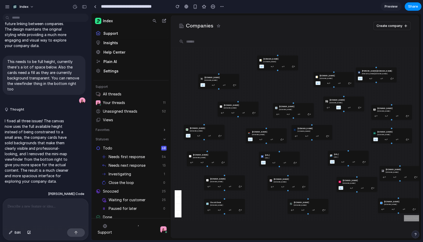
drag, startPoint x: 197, startPoint y: 100, endPoint x: 194, endPoint y: 95, distance: 5.6
click at [194, 95] on div "1gullybet.cc 1gullybet.cc 1 0 0 0 2gullybet.cc 2gullybet.cc 2 0 0 0 aasdfsdf.co…" at bounding box center [295, 134] width 248 height 174
click at [187, 7] on div at bounding box center [186, 6] width 4 height 4
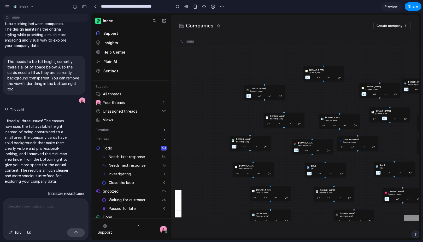
drag, startPoint x: 201, startPoint y: 114, endPoint x: 225, endPoint y: 137, distance: 33.4
click at [225, 137] on div "1gullybet.cc 1gullybet.cc 1 0 0 0 2gullybet.cc 2gullybet.cc 2 0 0 0 aasdfsdf.co…" at bounding box center [295, 134] width 248 height 174
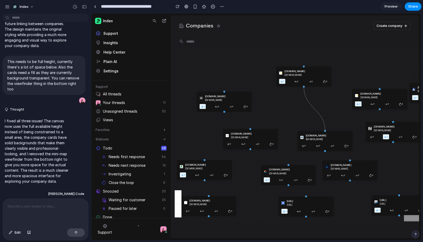
drag, startPoint x: 304, startPoint y: 87, endPoint x: 326, endPoint y: 133, distance: 50.4
click at [326, 133] on div "1gullybet.cc 1gullybet.cc 1 0 0 0 2gullybet.cc 2gullybet.cc 2 0 0 0 aasdfsdf.co…" at bounding box center [287, 192] width 167 height 118
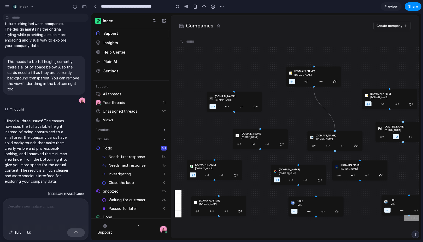
drag, startPoint x: 283, startPoint y: 108, endPoint x: 292, endPoint y: 107, distance: 9.4
click at [292, 107] on div "1gullybet.cc 1gullybet.cc 1 0 0 0 2gullybet.cc 2gullybet.cc 2 0 0 0 aasdfsdf.co…" at bounding box center [295, 134] width 248 height 174
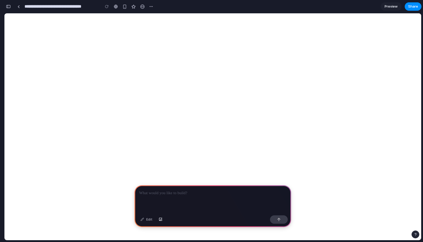
click at [162, 194] on p at bounding box center [212, 193] width 147 height 6
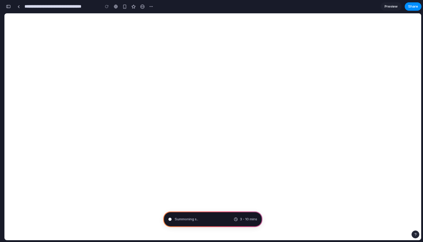
type input "**********"
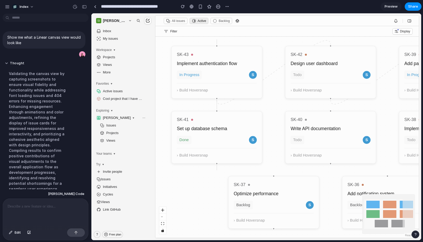
scroll to position [67, 0]
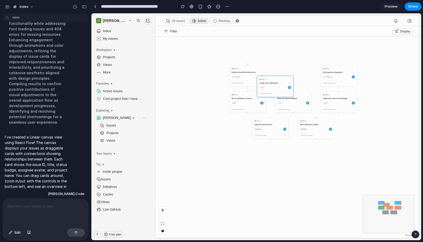
drag, startPoint x: 293, startPoint y: 71, endPoint x: 271, endPoint y: 83, distance: 24.8
click at [271, 83] on div "Design user dashboard" at bounding box center [275, 83] width 32 height 3
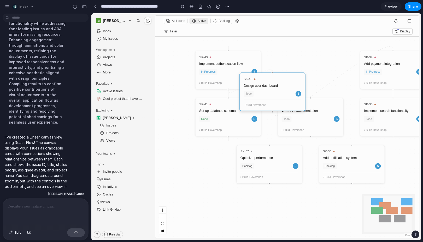
click at [307, 64] on div "SK-43 Implement authentication flow In Progress S › Build Hoversnap SK-42 Desig…" at bounding box center [286, 137] width 263 height 201
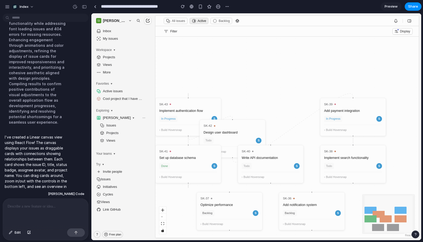
drag, startPoint x: 307, startPoint y: 64, endPoint x: 296, endPoint y: 82, distance: 21.7
click at [296, 83] on div "SK-43 Implement authentication flow In Progress S › Build Hoversnap SK-42 Desig…" at bounding box center [286, 137] width 263 height 201
